Goal: Task Accomplishment & Management: Manage account settings

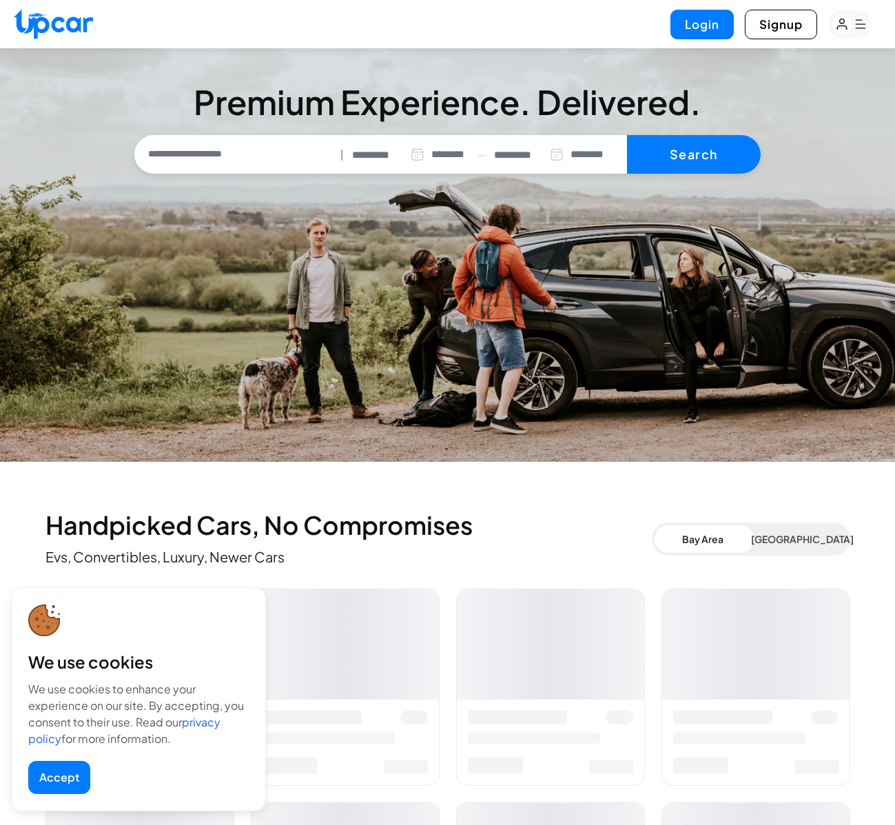
select select "********"
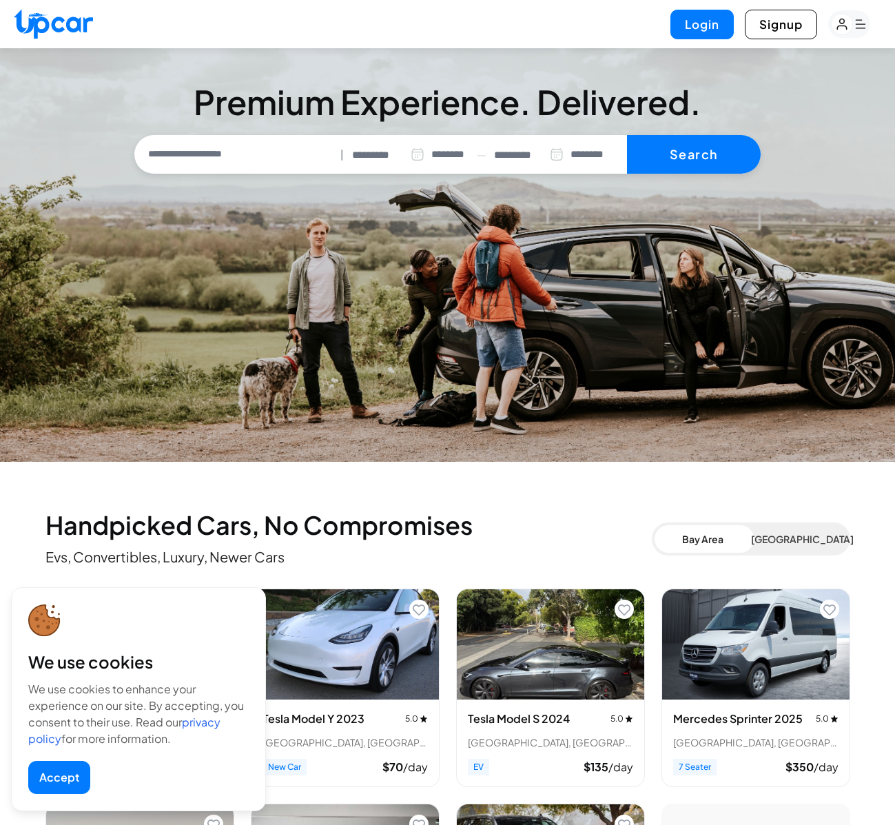
click at [52, 782] on button "Accept" at bounding box center [59, 777] width 62 height 33
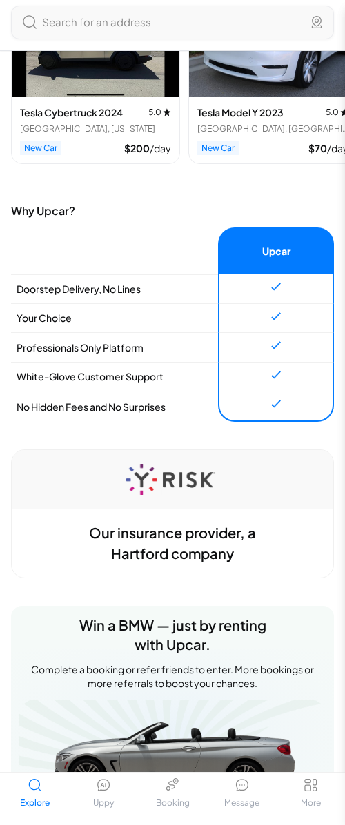
scroll to position [583, 0]
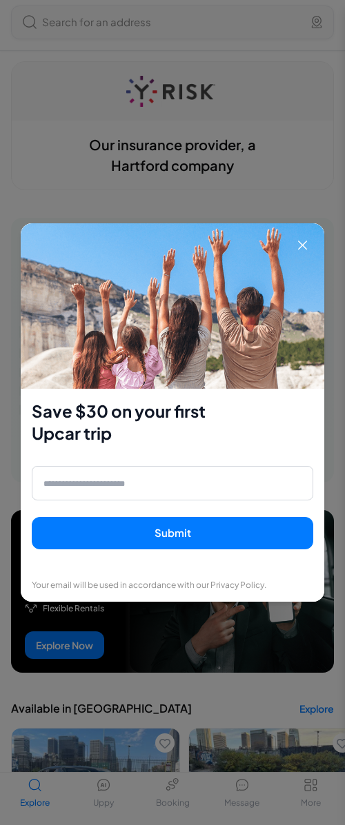
click at [236, 752] on div "Save $30 on your first Upcar trip Submit Your email will be used in accordance …" at bounding box center [172, 412] width 345 height 825
click at [307, 248] on icon at bounding box center [302, 245] width 17 height 17
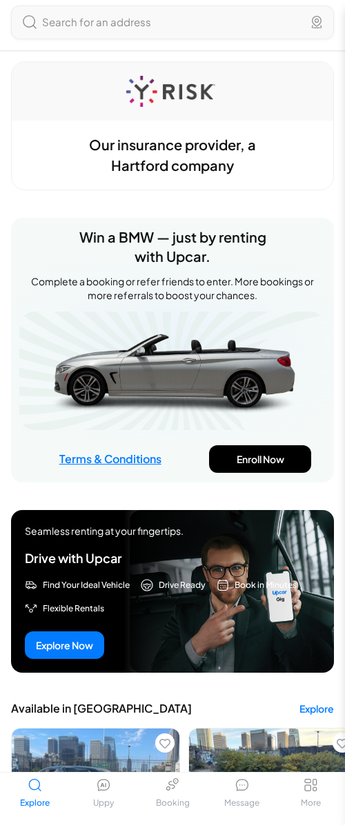
click at [232, 778] on link "Message" at bounding box center [241, 793] width 69 height 41
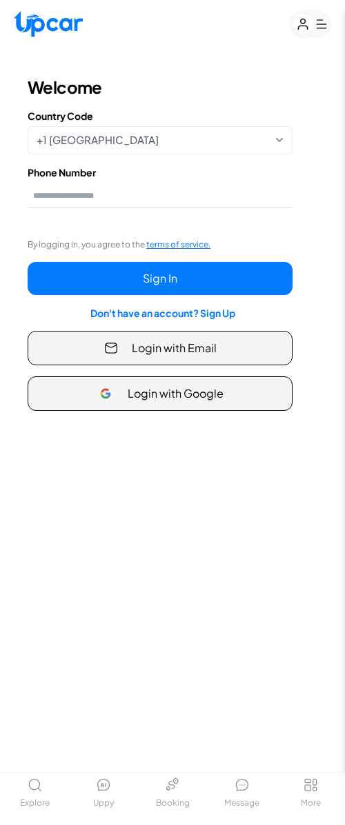
click at [314, 799] on span "More" at bounding box center [311, 803] width 20 height 11
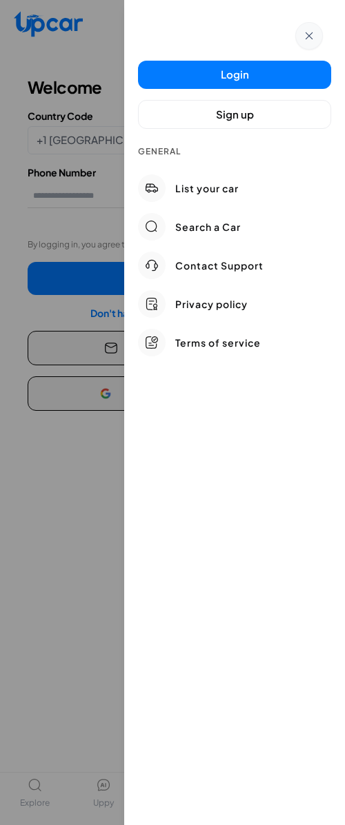
click at [32, 696] on div at bounding box center [172, 412] width 345 height 825
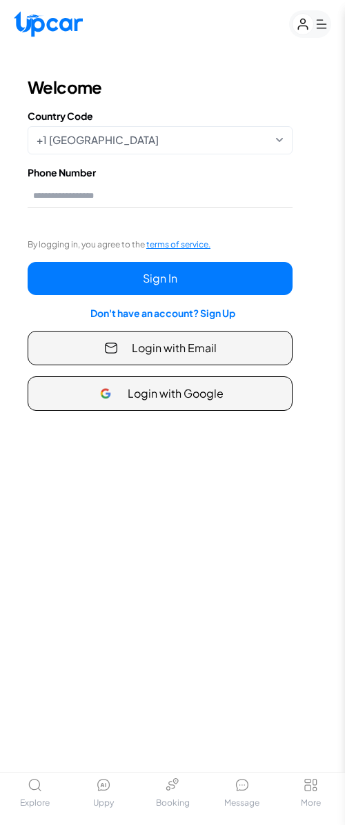
click at [97, 800] on span "Uppy" at bounding box center [103, 803] width 21 height 11
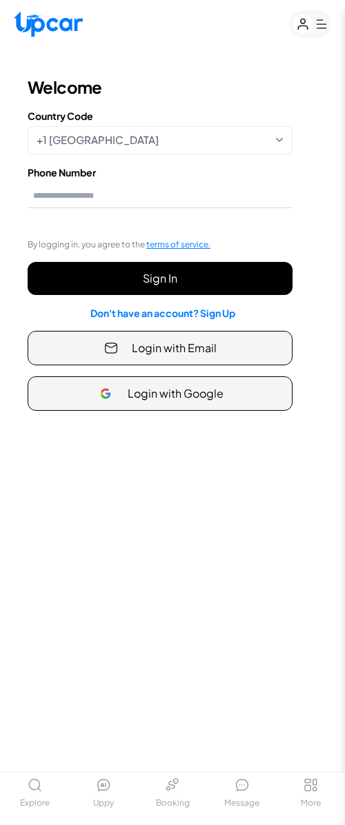
click at [163, 276] on button "Sign In" at bounding box center [160, 278] width 265 height 33
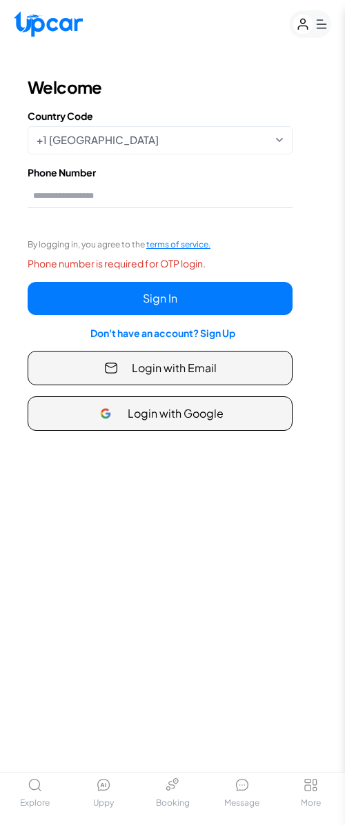
click at [181, 357] on button "Login with Email" at bounding box center [160, 368] width 265 height 34
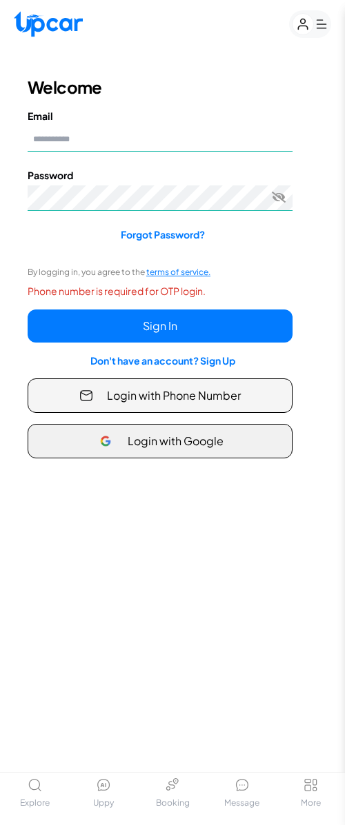
click at [175, 446] on span "Login with Google" at bounding box center [176, 441] width 96 height 17
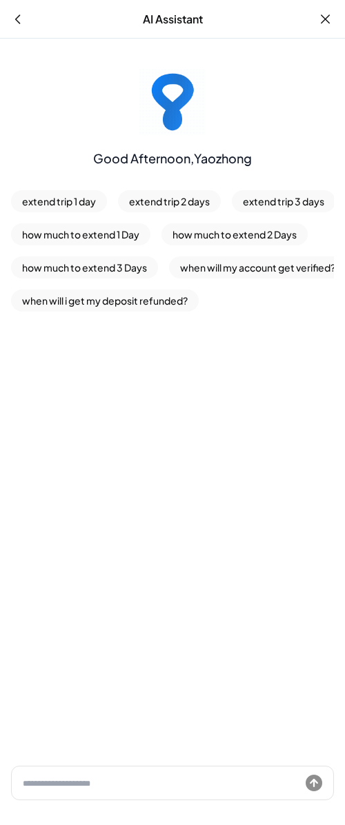
click at [150, 785] on input "text" at bounding box center [161, 784] width 277 height 16
click at [150, 784] on input "text" at bounding box center [161, 784] width 277 height 16
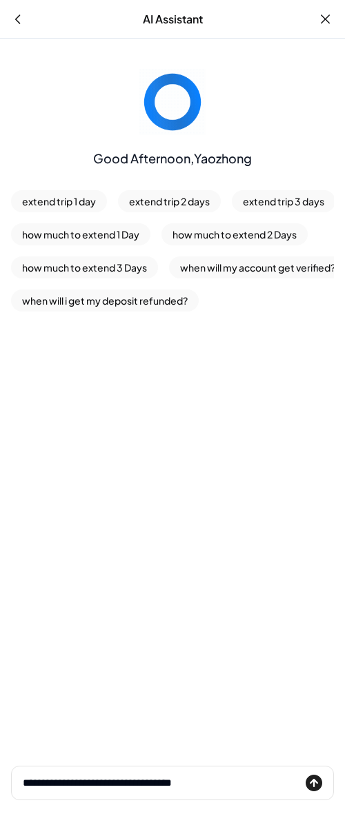
type input "**********"
click button "submit" at bounding box center [313, 783] width 17 height 17
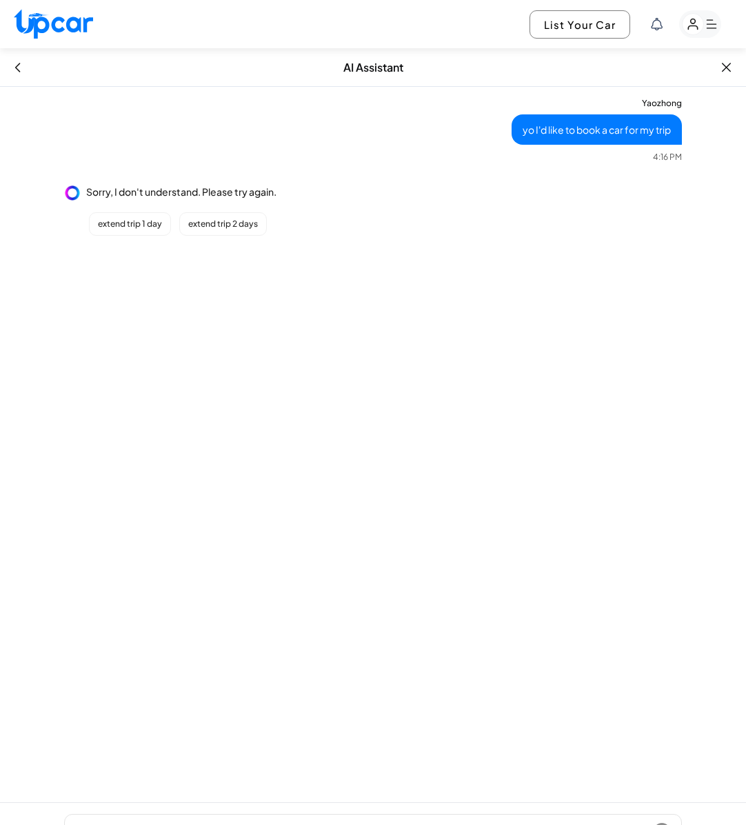
click at [139, 227] on button "extend trip 1 day" at bounding box center [130, 223] width 82 height 23
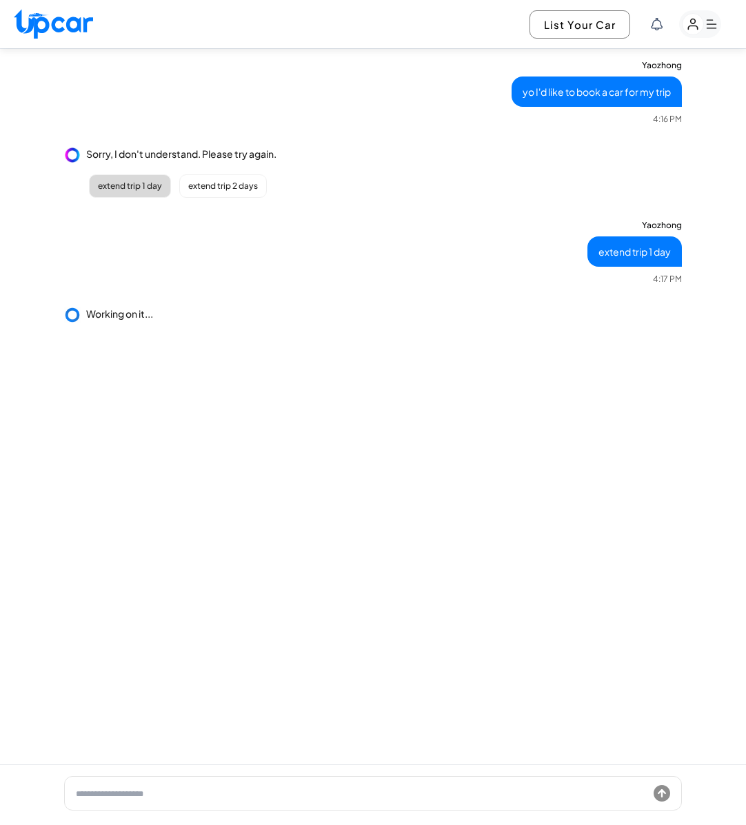
scroll to position [48, 0]
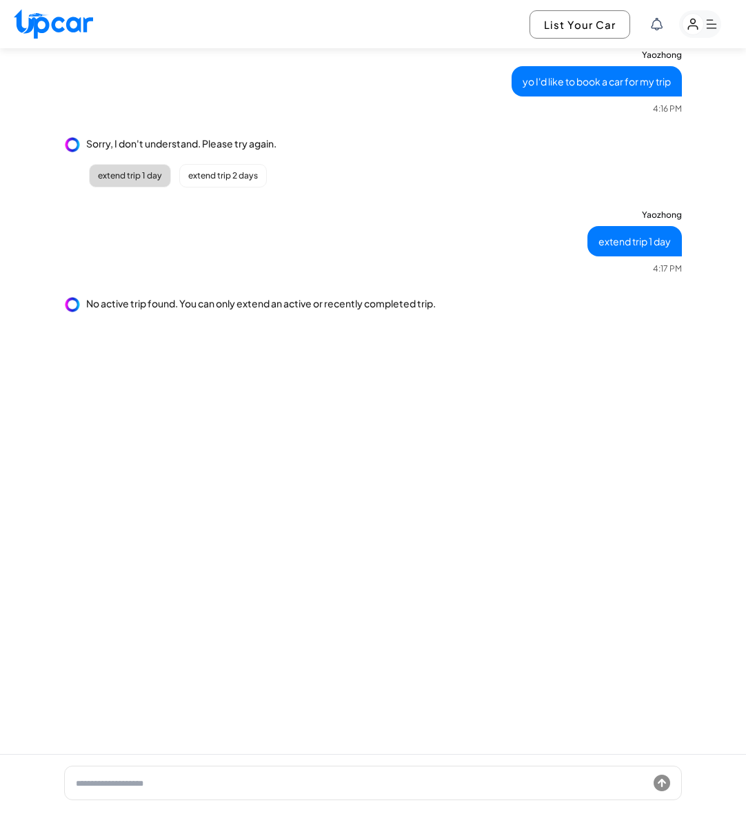
click at [234, 310] on div "No active trip found. You can only extend an active or recently completed trip." at bounding box center [261, 303] width 350 height 14
drag, startPoint x: 110, startPoint y: 309, endPoint x: 492, endPoint y: 284, distance: 383.4
click at [344, 284] on div "Yaozhong yo I'd like to book a car for my trip 4:16 PM Sorry, I don't understan…" at bounding box center [373, 192] width 618 height 285
drag, startPoint x: 87, startPoint y: 301, endPoint x: 529, endPoint y: 298, distance: 441.9
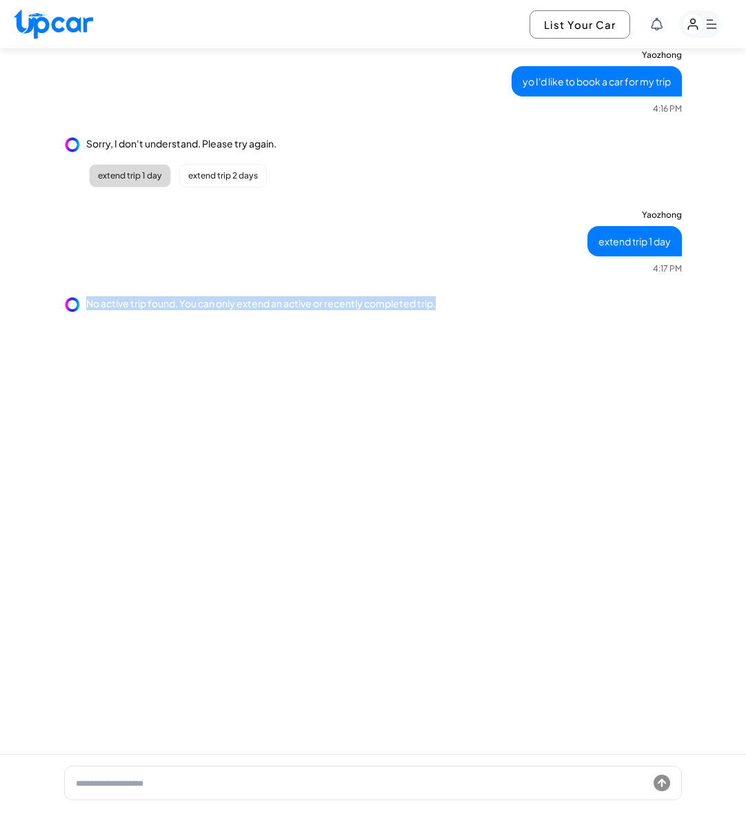
click at [344, 299] on div "No active trip found. You can only extend an active or recently completed trip." at bounding box center [373, 304] width 618 height 17
click at [344, 298] on div "No active trip found. You can only extend an active or recently completed trip." at bounding box center [373, 304] width 618 height 17
drag, startPoint x: 491, startPoint y: 321, endPoint x: 474, endPoint y: 255, distance: 68.4
click at [344, 255] on div "Yaozhong yo I'd like to book a car for my trip 4:16 PM Sorry, I don't understan…" at bounding box center [373, 192] width 618 height 285
click at [344, 338] on div "Yaozhong yo I'd like to book a car for my trip 4:16 PM Sorry, I don't understan…" at bounding box center [373, 397] width 746 height 716
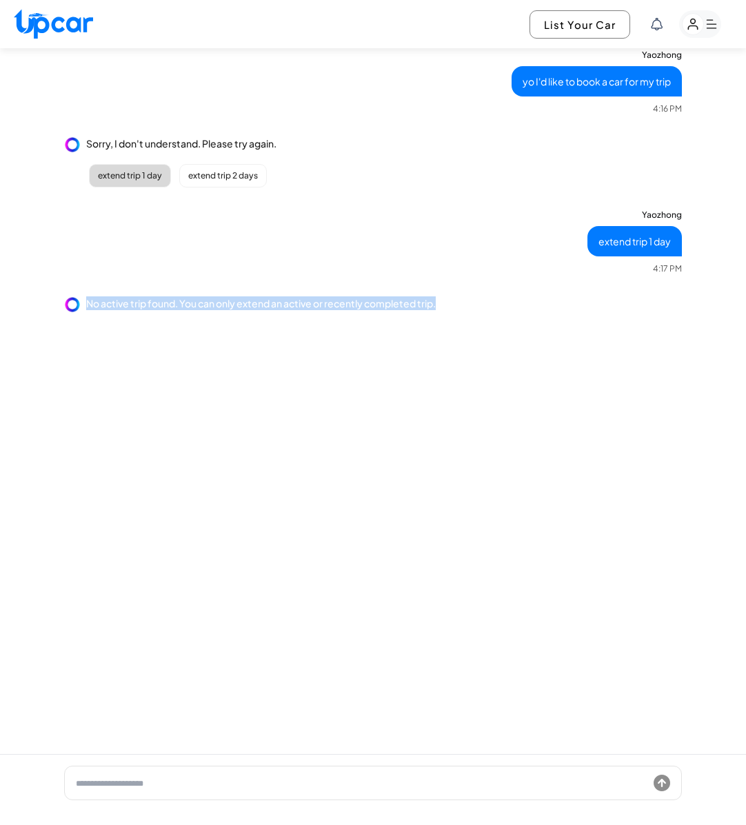
drag, startPoint x: 463, startPoint y: 334, endPoint x: 458, endPoint y: 286, distance: 48.6
click at [344, 286] on div "Yaozhong yo I'd like to book a car for my trip 4:16 PM Sorry, I don't understan…" at bounding box center [373, 192] width 618 height 285
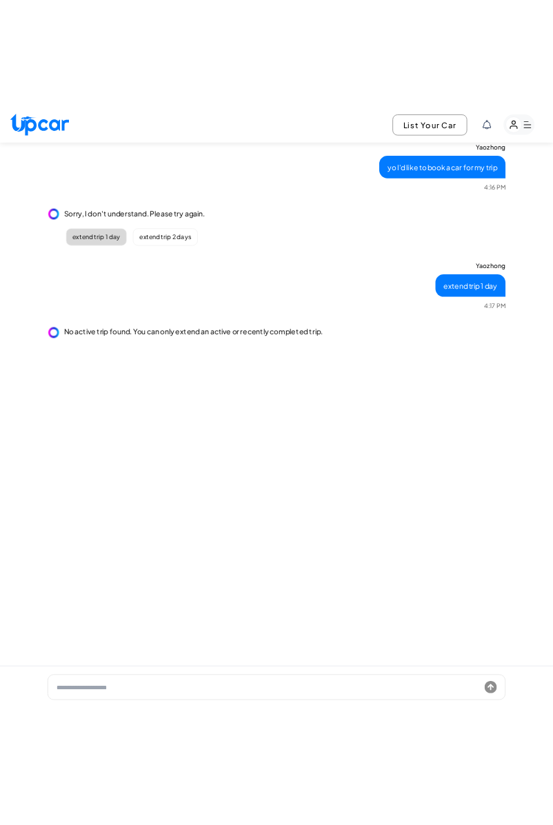
scroll to position [0, 0]
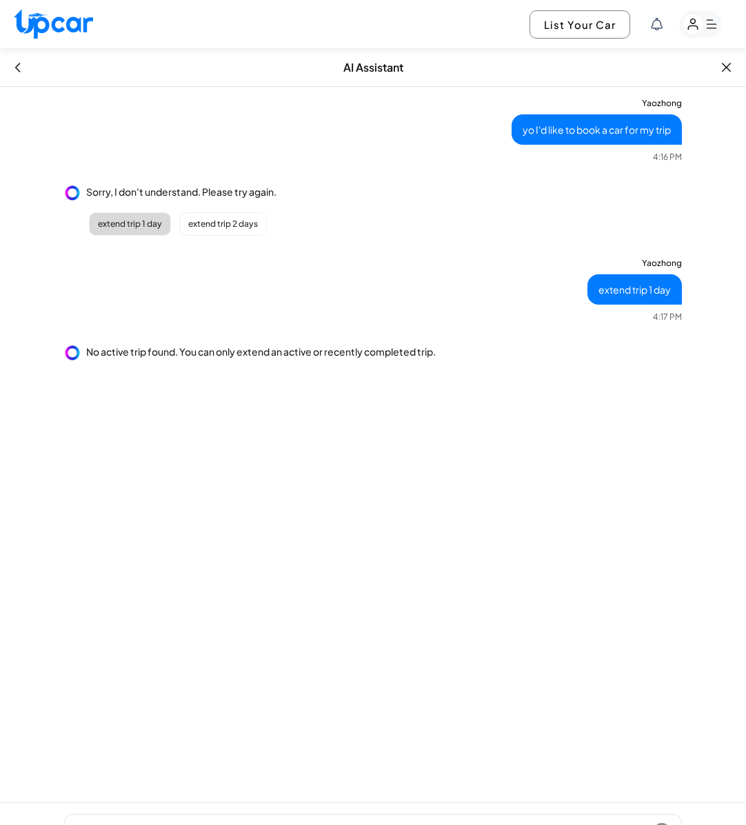
click at [338, 208] on div "Sorry, I don't understand. Please try again. extend trip 1 day extend trip 2 da…" at bounding box center [373, 210] width 618 height 51
drag, startPoint x: 523, startPoint y: 129, endPoint x: 663, endPoint y: 125, distance: 140.7
click at [344, 125] on div "yo I'd like to book a car for my trip" at bounding box center [597, 129] width 170 height 30
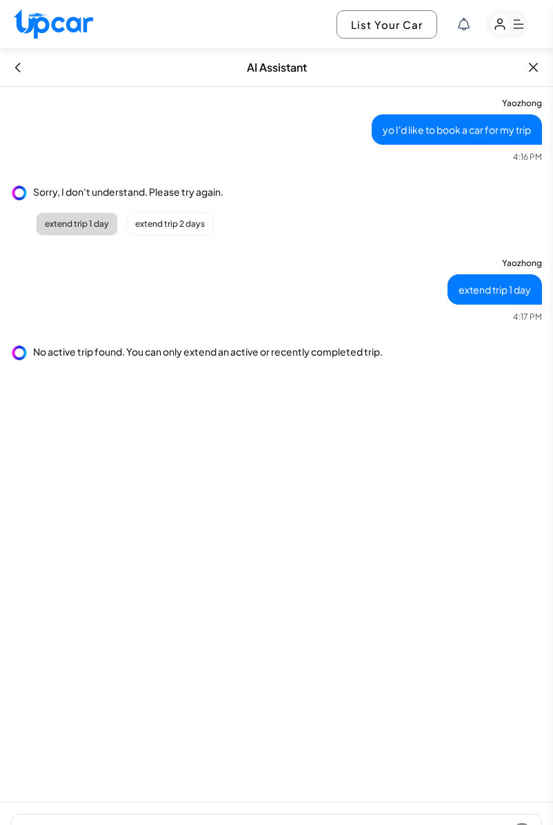
click at [251, 413] on div "Yaozhong yo I'd like to book a car for my trip 4:16 PM Sorry, I don't understan…" at bounding box center [276, 445] width 553 height 716
click at [214, 607] on div "Yaozhong yo I'd like to book a car for my trip 4:16 PM Sorry, I don't understan…" at bounding box center [276, 445] width 553 height 716
click at [219, 816] on form at bounding box center [276, 831] width 531 height 34
